Goal: Task Accomplishment & Management: Manage account settings

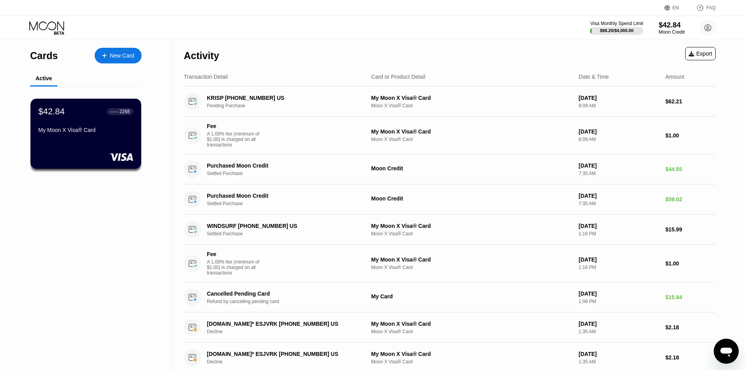
click at [666, 34] on div "Moon Credit" at bounding box center [672, 31] width 26 height 5
